Goal: Task Accomplishment & Management: Complete application form

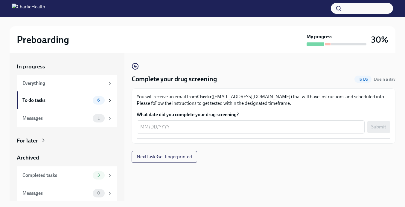
scroll to position [11, 0]
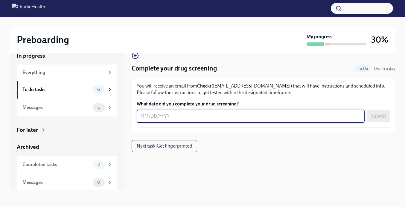
click at [183, 119] on textarea "What date did you complete your drug screening?" at bounding box center [250, 116] width 221 height 7
type textarea "[DATE]"
click at [378, 119] on button "Submit" at bounding box center [378, 116] width 23 height 12
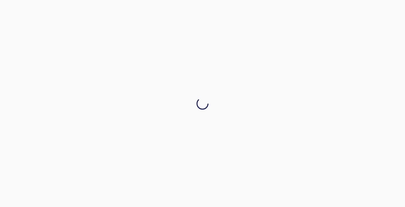
scroll to position [0, 0]
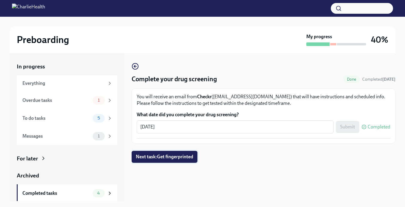
click at [179, 158] on span "Next task : Get fingerprinted" at bounding box center [164, 157] width 57 height 6
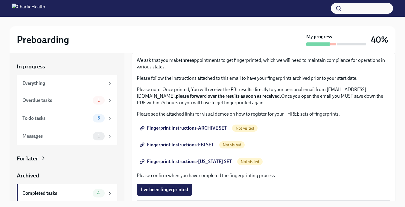
scroll to position [37, 0]
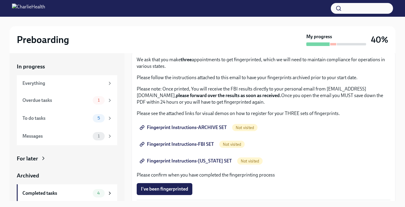
click at [202, 131] on link "Fingerprint Instructions-ARCHIVE SET" at bounding box center [184, 128] width 94 height 12
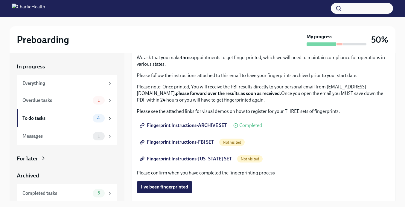
scroll to position [51, 0]
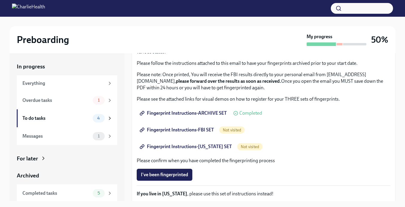
click at [197, 131] on span "Fingerprint Instructions-FBI SET" at bounding box center [177, 130] width 73 height 6
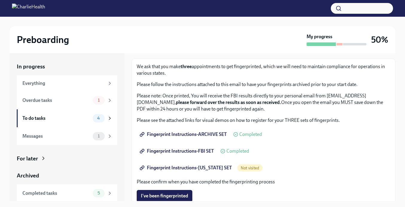
scroll to position [34, 0]
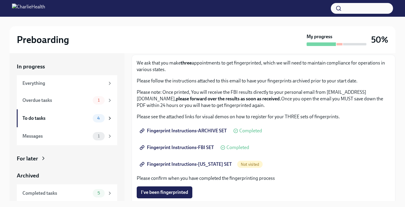
click at [214, 165] on span "Fingerprint Instructions-[US_STATE] SET" at bounding box center [186, 164] width 91 height 6
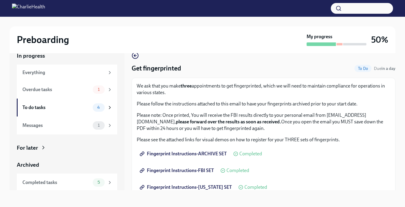
scroll to position [0, 0]
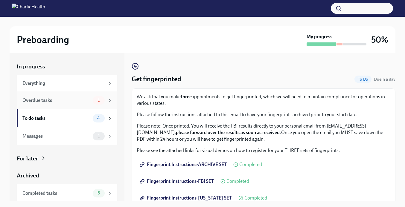
click at [99, 104] on div "Overdue tasks 1" at bounding box center [67, 100] width 100 height 18
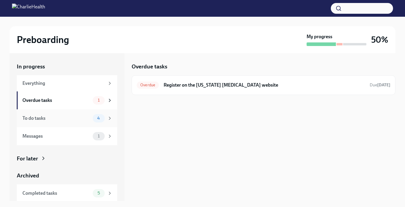
click at [66, 118] on div "To do tasks" at bounding box center [56, 118] width 68 height 7
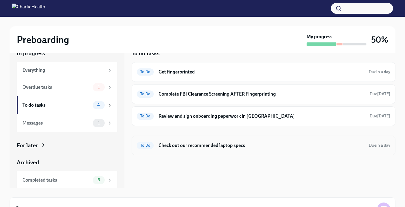
scroll to position [58, 0]
